Goal: Information Seeking & Learning: Learn about a topic

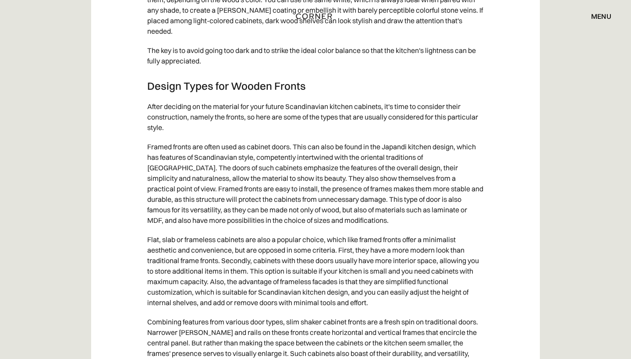
scroll to position [4016, 0]
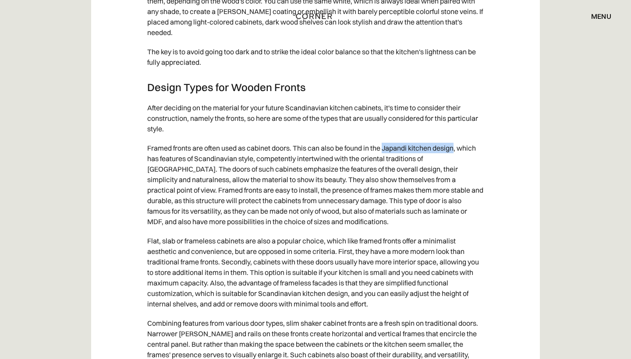
copy p "Japandi kitchen design"
drag, startPoint x: 386, startPoint y: 140, endPoint x: 457, endPoint y: 138, distance: 71.0
click at [457, 138] on p "Framed fronts are often used as cabinet doors. This can also be found in the Ja…" at bounding box center [315, 184] width 336 height 93
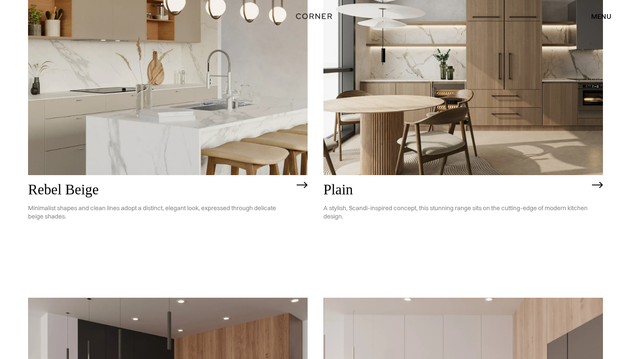
scroll to position [1927, 0]
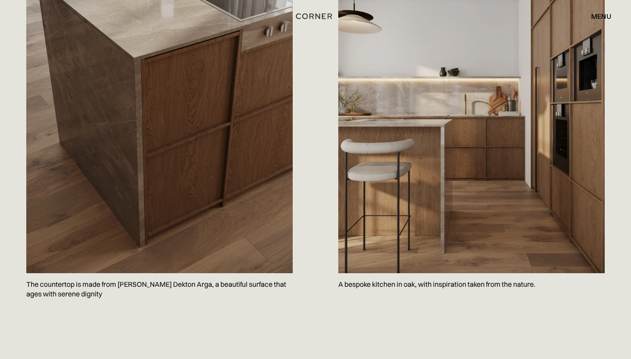
scroll to position [977, 0]
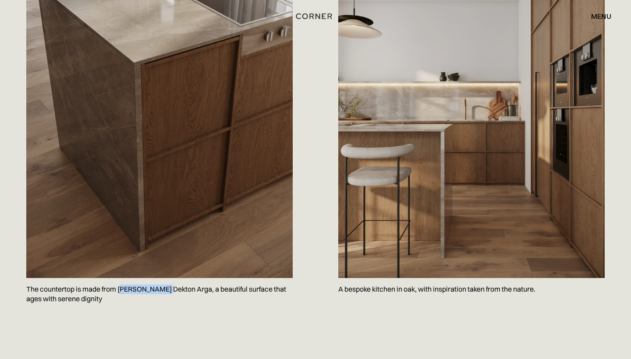
drag, startPoint x: 121, startPoint y: 289, endPoint x: 166, endPoint y: 287, distance: 45.2
click at [166, 287] on p "The countertop is made from Cosentino’s Dekton Arga, a beautiful surface that a…" at bounding box center [159, 294] width 266 height 32
click at [168, 303] on p "The countertop is made from Cosentino’s Dekton Arga, a beautiful surface that a…" at bounding box center [159, 294] width 266 height 32
copy p "Cosentino’s Dekton Arga,"
drag, startPoint x: 197, startPoint y: 287, endPoint x: 119, endPoint y: 287, distance: 78.4
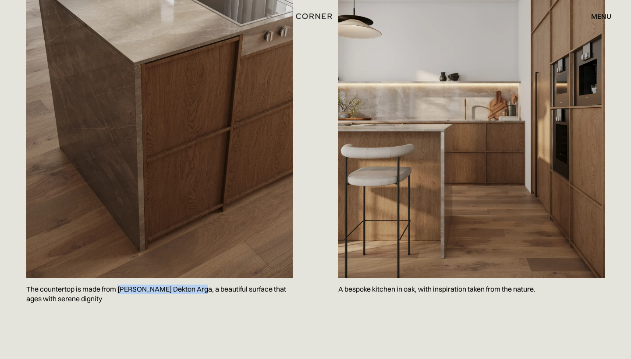
click at [119, 287] on p "The countertop is made from Cosentino’s Dekton Arga, a beautiful surface that a…" at bounding box center [159, 294] width 266 height 32
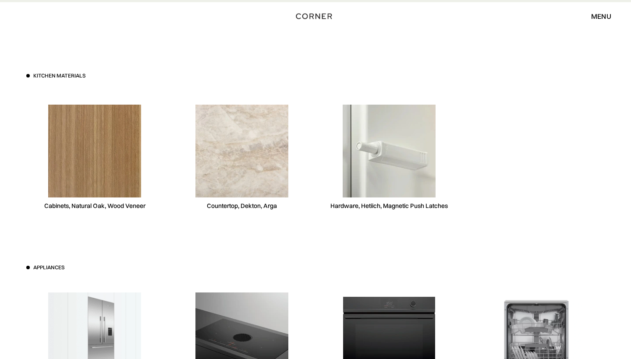
scroll to position [2367, 0]
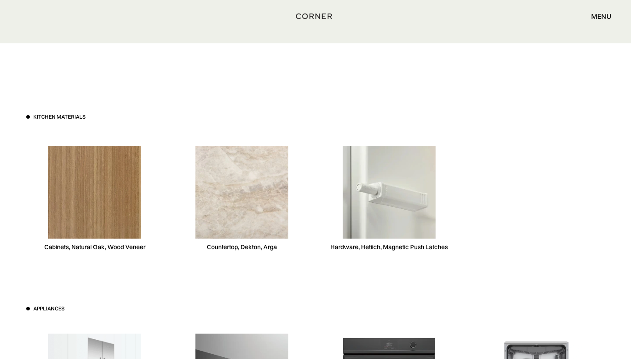
click at [241, 188] on img at bounding box center [241, 192] width 93 height 93
click at [261, 239] on div "Countertop, Dekton, Arga" at bounding box center [242, 198] width 137 height 135
click at [256, 247] on div "Countertop, Dekton, Arga" at bounding box center [242, 247] width 70 height 8
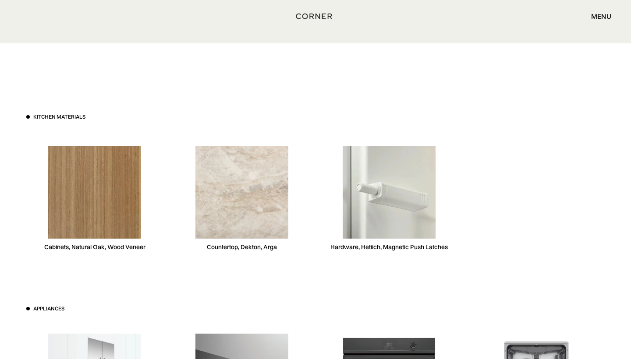
click at [256, 247] on div "Countertop, Dekton, Arga" at bounding box center [242, 247] width 70 height 8
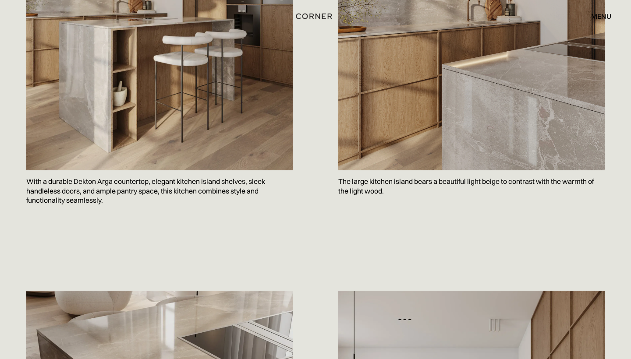
scroll to position [632, 0]
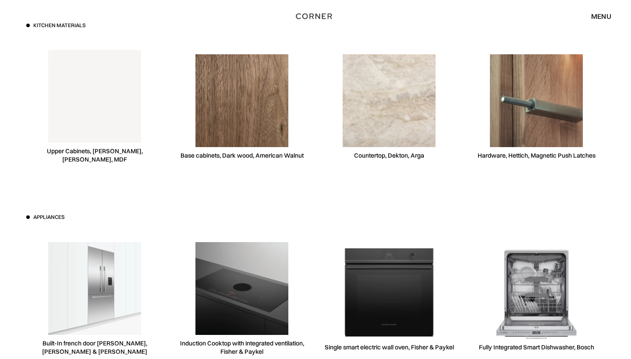
scroll to position [2472, 0]
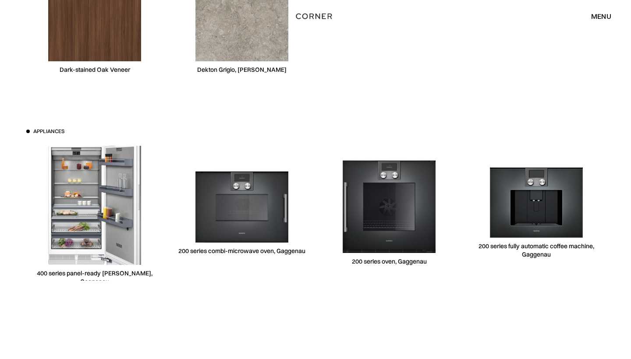
scroll to position [2650, 0]
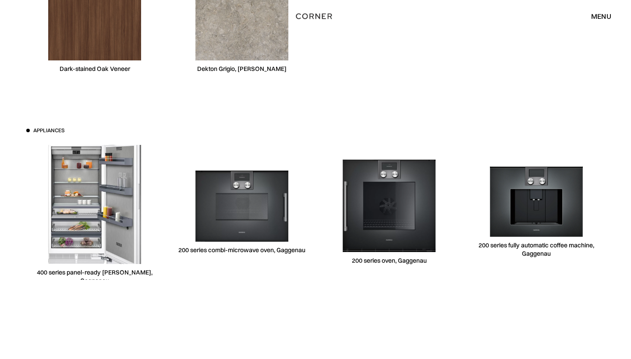
click at [264, 62] on div "Dekton Grigio, [PERSON_NAME]" at bounding box center [242, 20] width 137 height 135
drag, startPoint x: 244, startPoint y: 66, endPoint x: 227, endPoint y: 66, distance: 17.1
click at [227, 66] on div "Dekton Grigio, [PERSON_NAME]" at bounding box center [241, 69] width 89 height 8
